Goal: Task Accomplishment & Management: Manage account settings

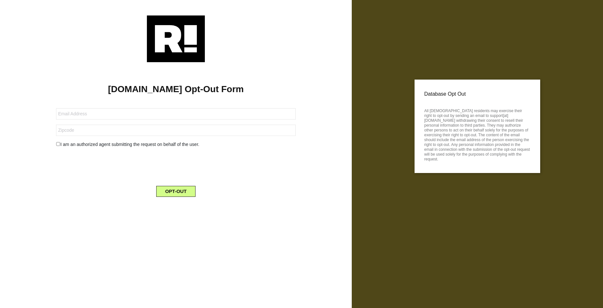
click at [184, 38] on img at bounding box center [176, 38] width 58 height 47
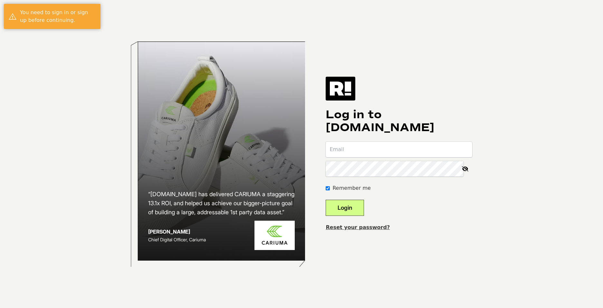
click at [352, 86] on img at bounding box center [341, 89] width 30 height 24
click at [358, 227] on link "Reset your password?" at bounding box center [358, 227] width 64 height 6
